Goal: Book appointment/travel/reservation

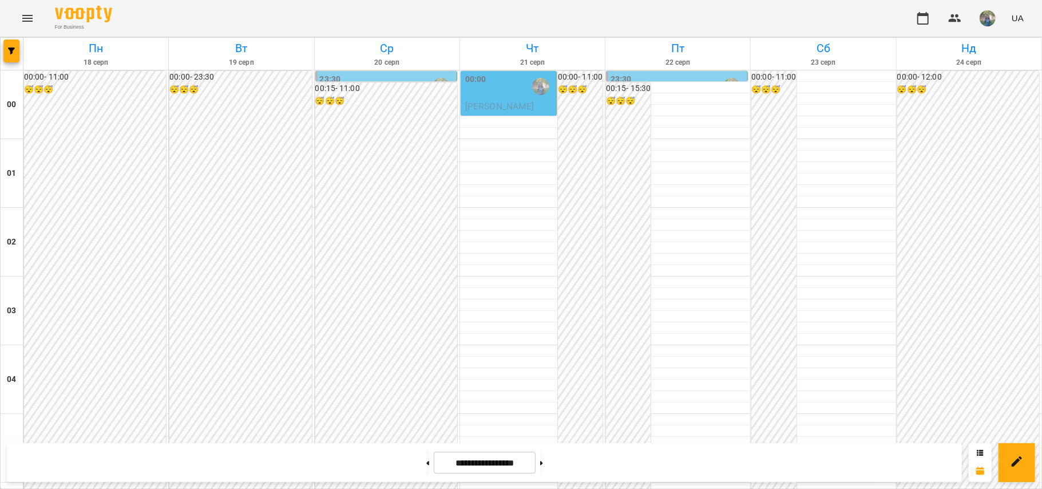
scroll to position [610, 0]
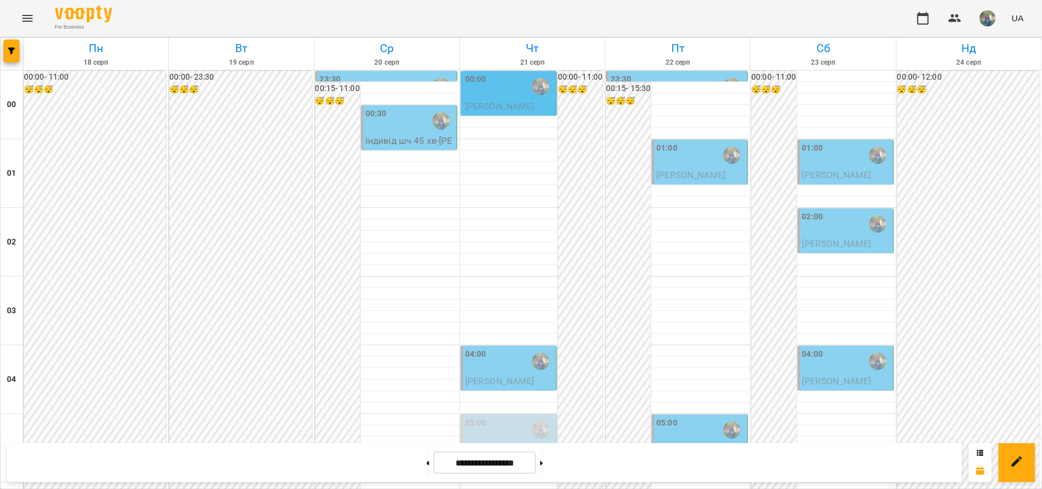
scroll to position [1144, 0]
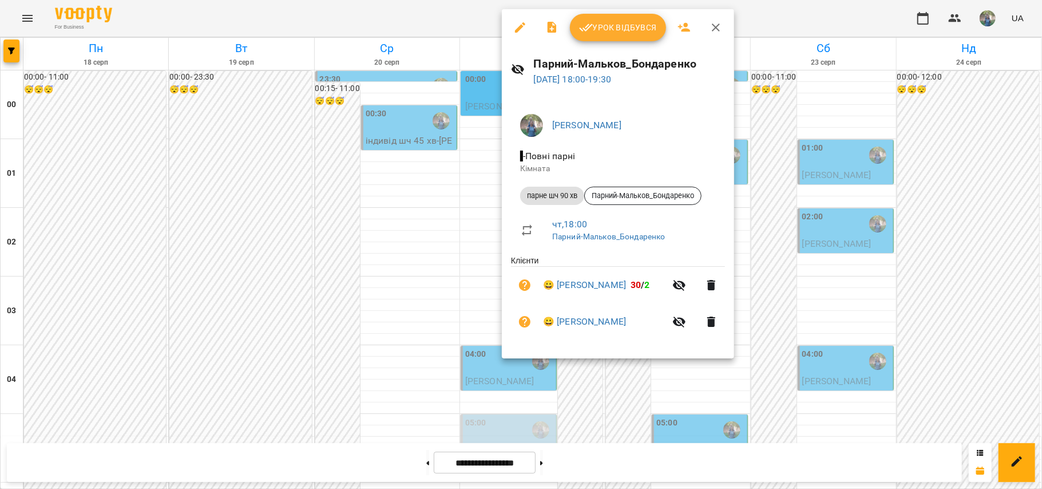
click at [348, 310] on div at bounding box center [521, 244] width 1042 height 489
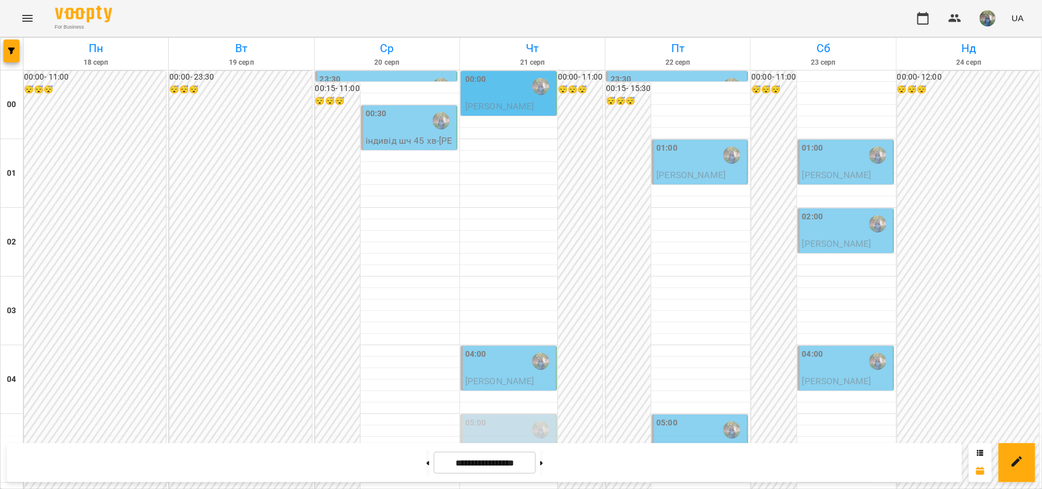
scroll to position [747, 0]
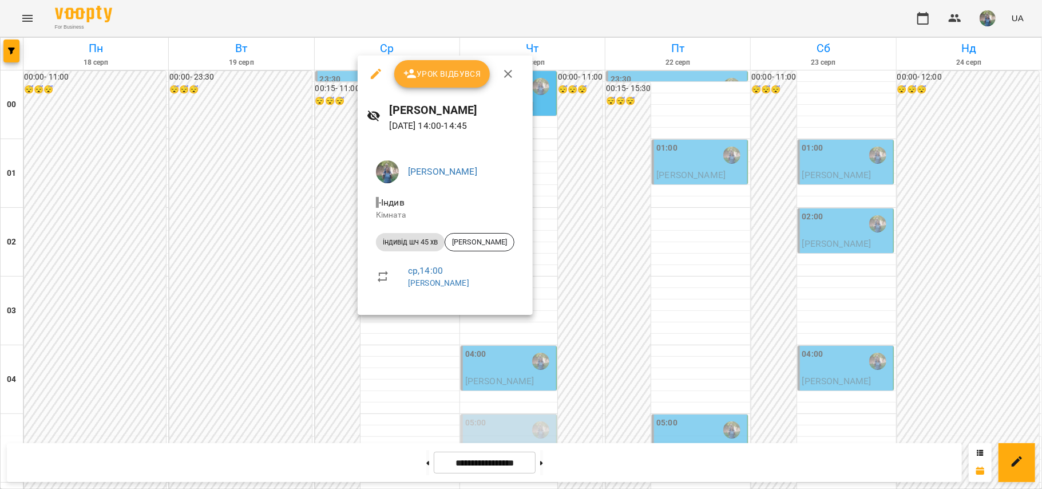
click at [375, 339] on div at bounding box center [521, 244] width 1042 height 489
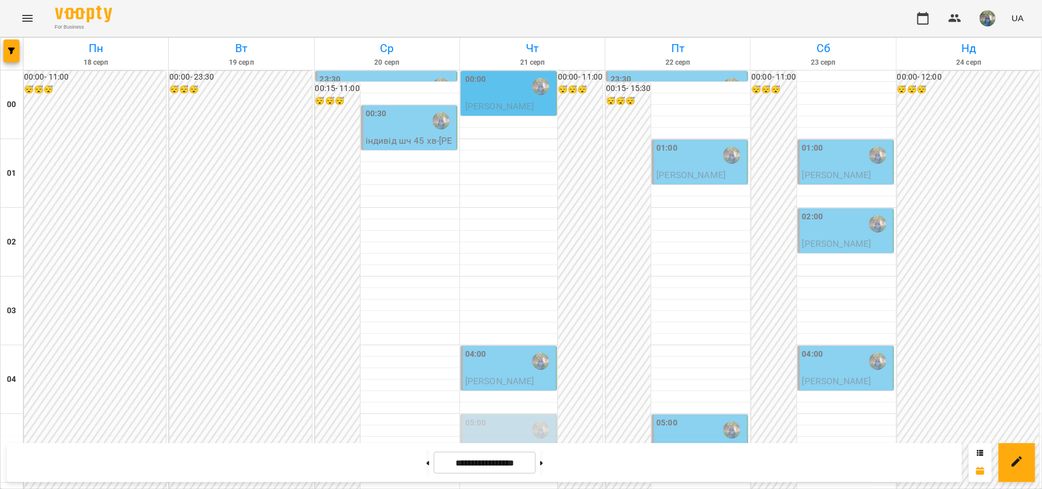
scroll to position [60, 0]
